Goal: Information Seeking & Learning: Learn about a topic

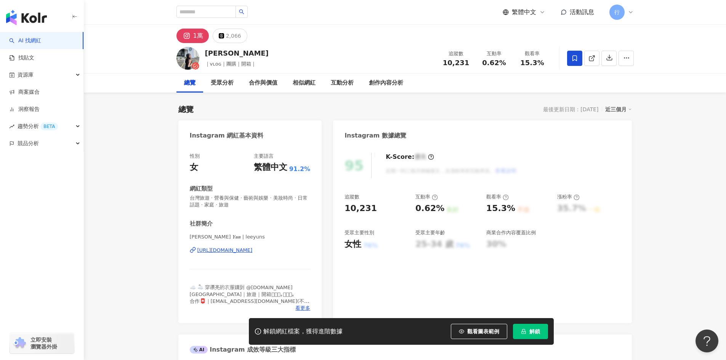
click at [253, 250] on div "[URL][DOMAIN_NAME]" at bounding box center [224, 250] width 55 height 7
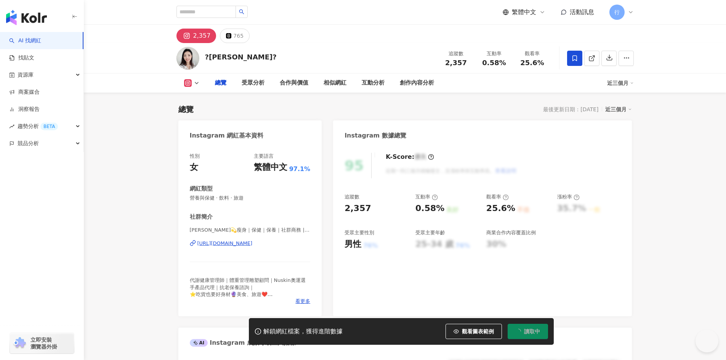
scroll to position [114, 0]
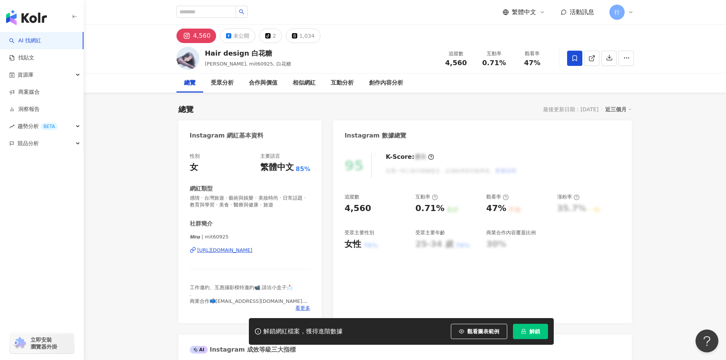
click at [232, 250] on div "https://www.instagram.com/mit60925/" at bounding box center [224, 250] width 55 height 7
click at [253, 250] on div "https://www.instagram.com/mit60925/" at bounding box center [224, 250] width 55 height 7
click at [262, 55] on div "Hair design 白花糖" at bounding box center [248, 53] width 86 height 10
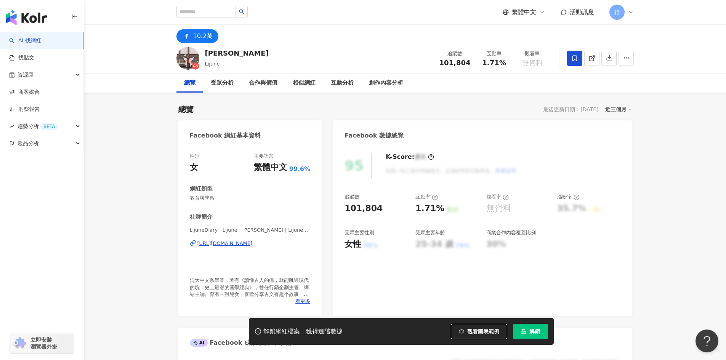
click at [253, 244] on div "[URL][DOMAIN_NAME]" at bounding box center [224, 243] width 55 height 7
